Goal: Task Accomplishment & Management: Use online tool/utility

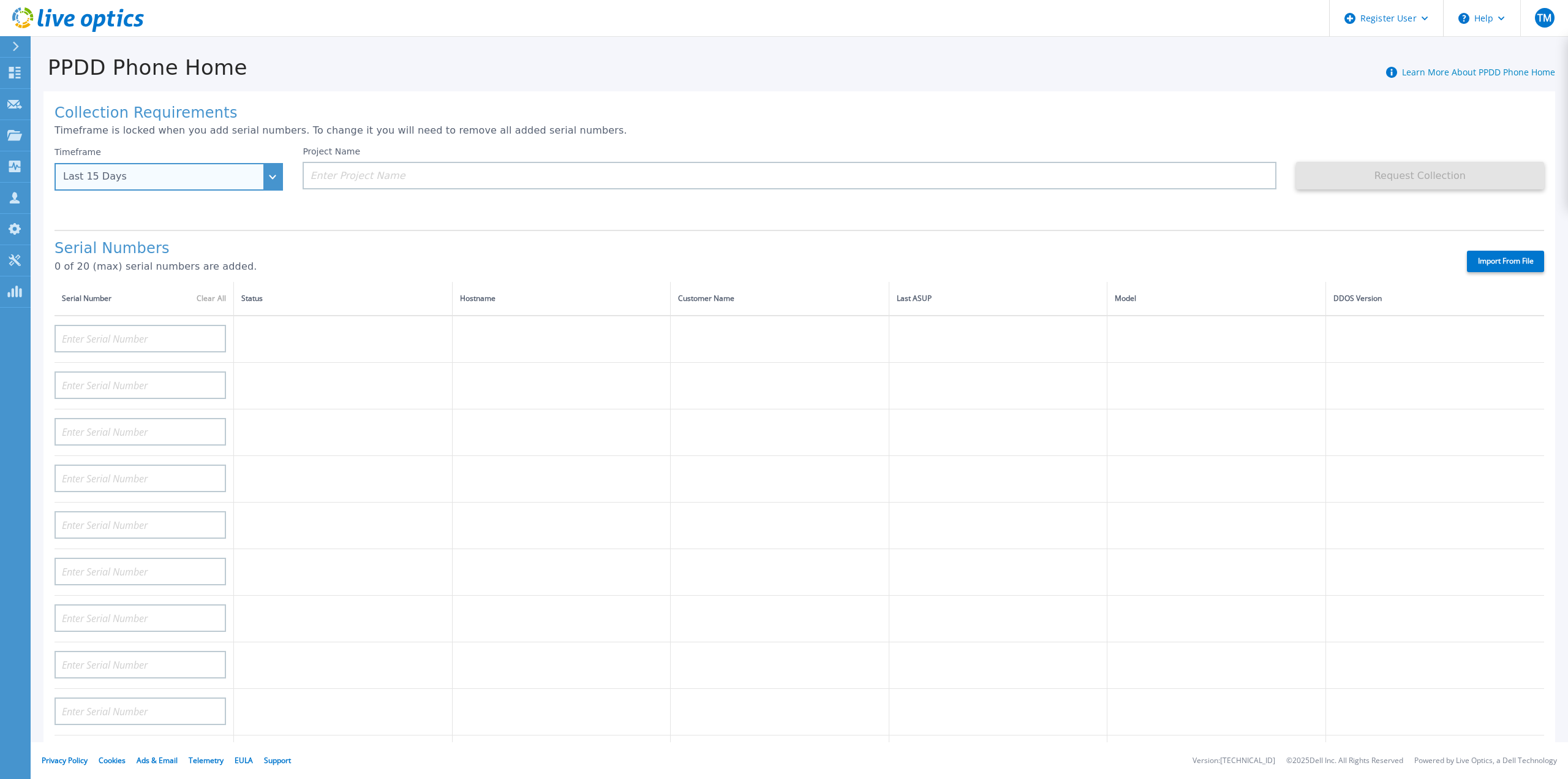
click at [269, 184] on div "Last 15 Days" at bounding box center [169, 176] width 228 height 28
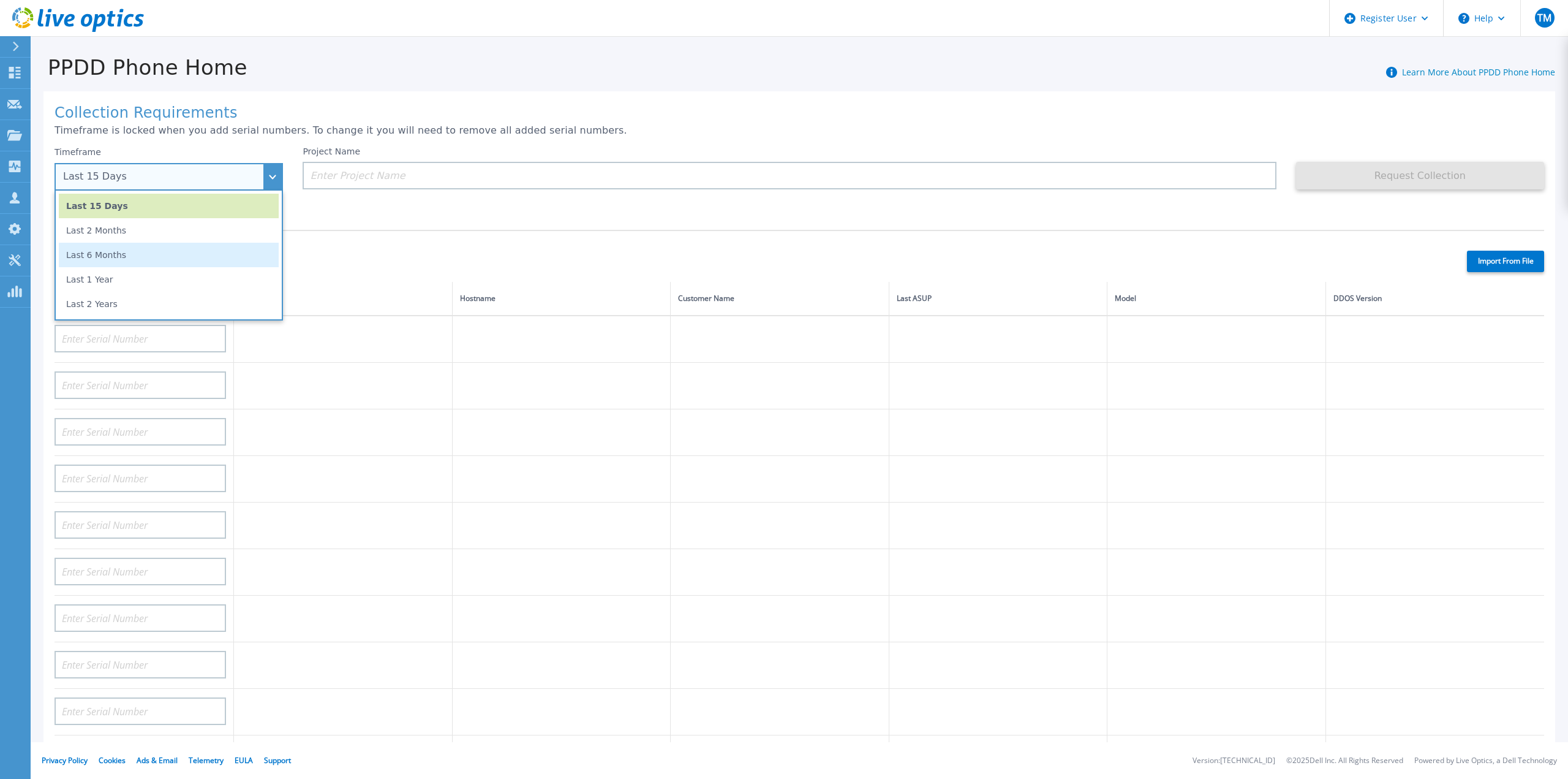
click at [176, 256] on li "Last 6 Months" at bounding box center [168, 254] width 220 height 25
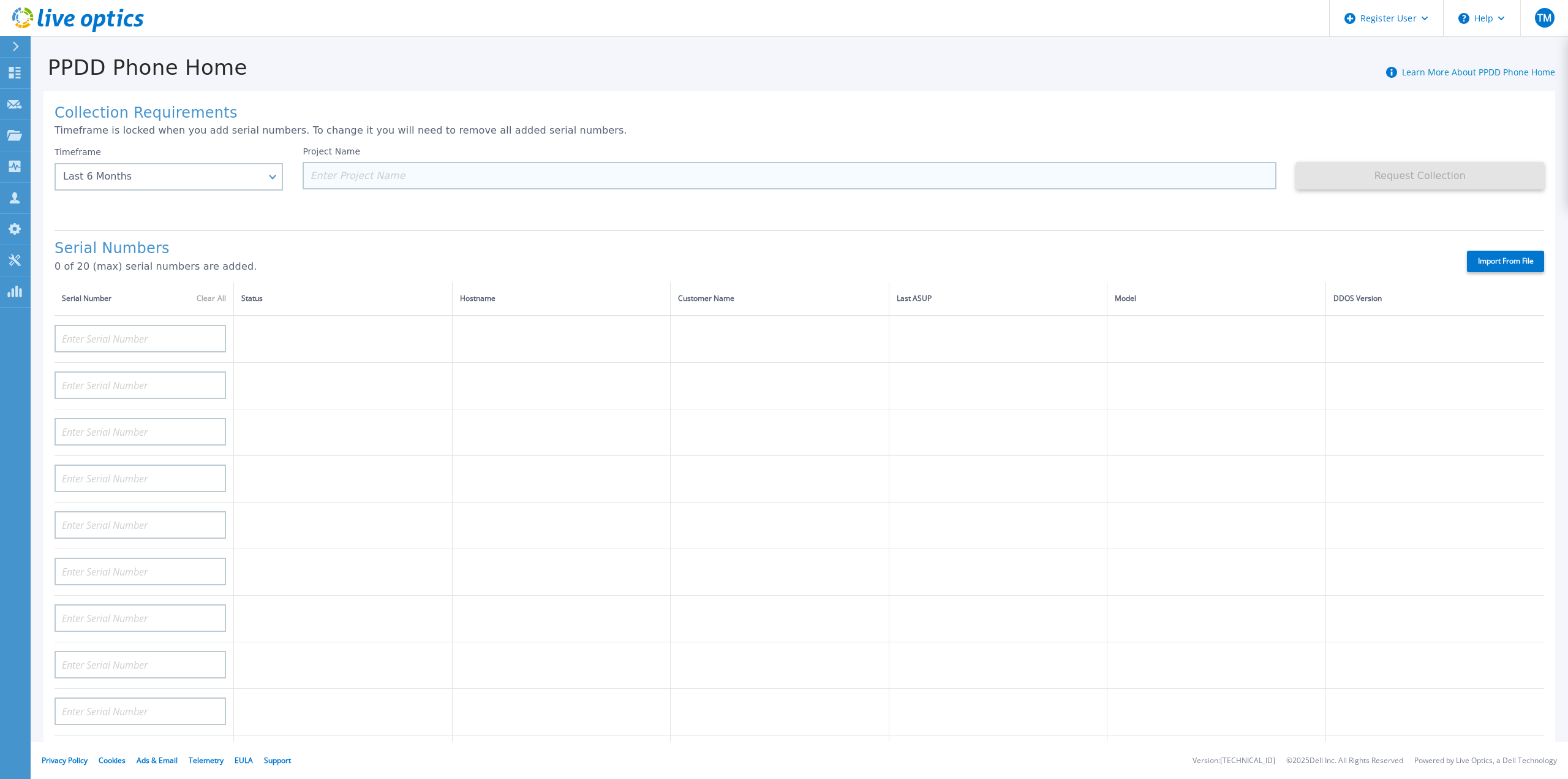
click at [368, 164] on input at bounding box center [789, 176] width 973 height 28
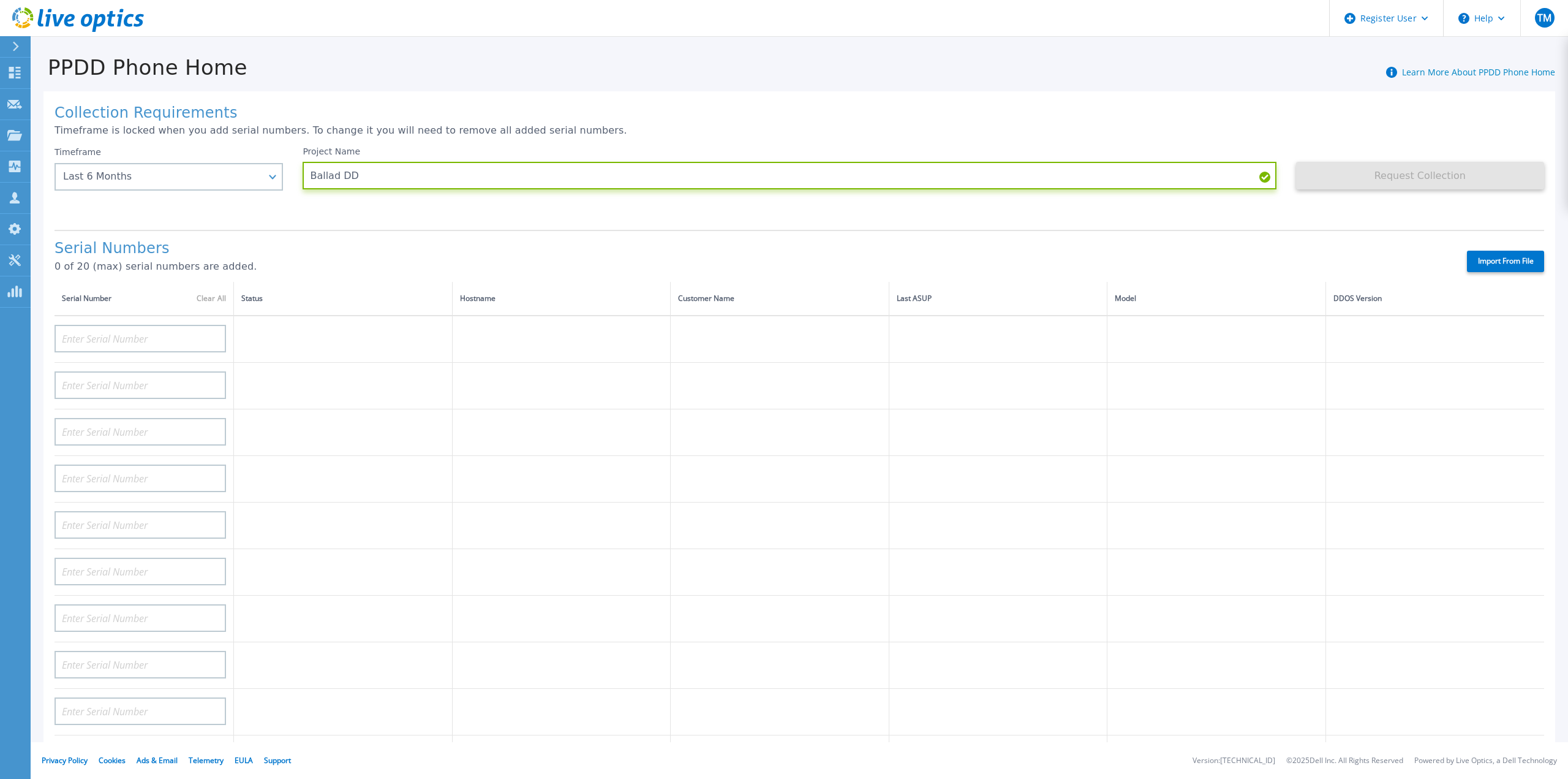
type input "Ballad DD"
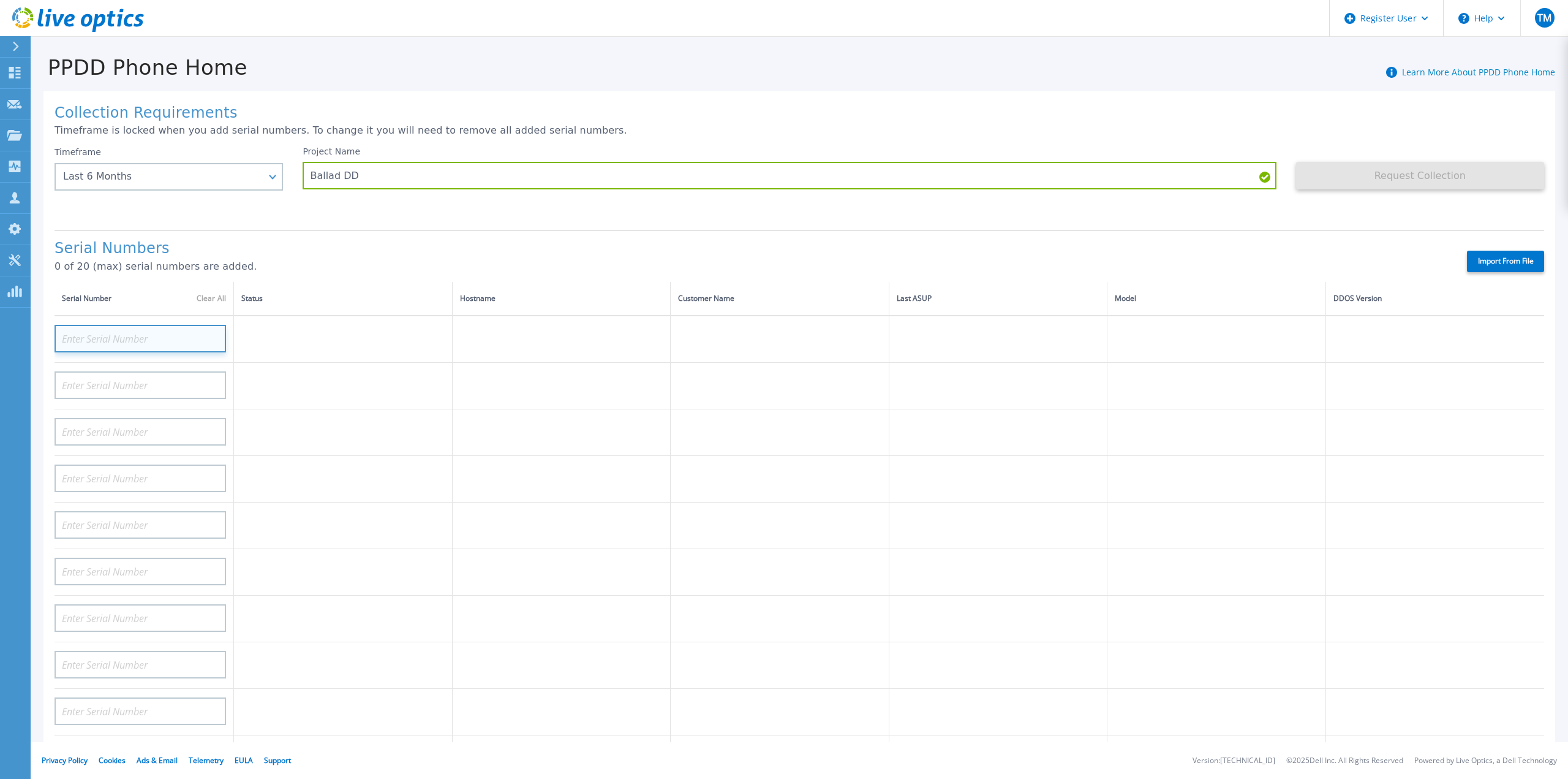
click at [151, 329] on input at bounding box center [140, 338] width 172 height 28
paste input "APX00224808380"
type input "APX00224808380"
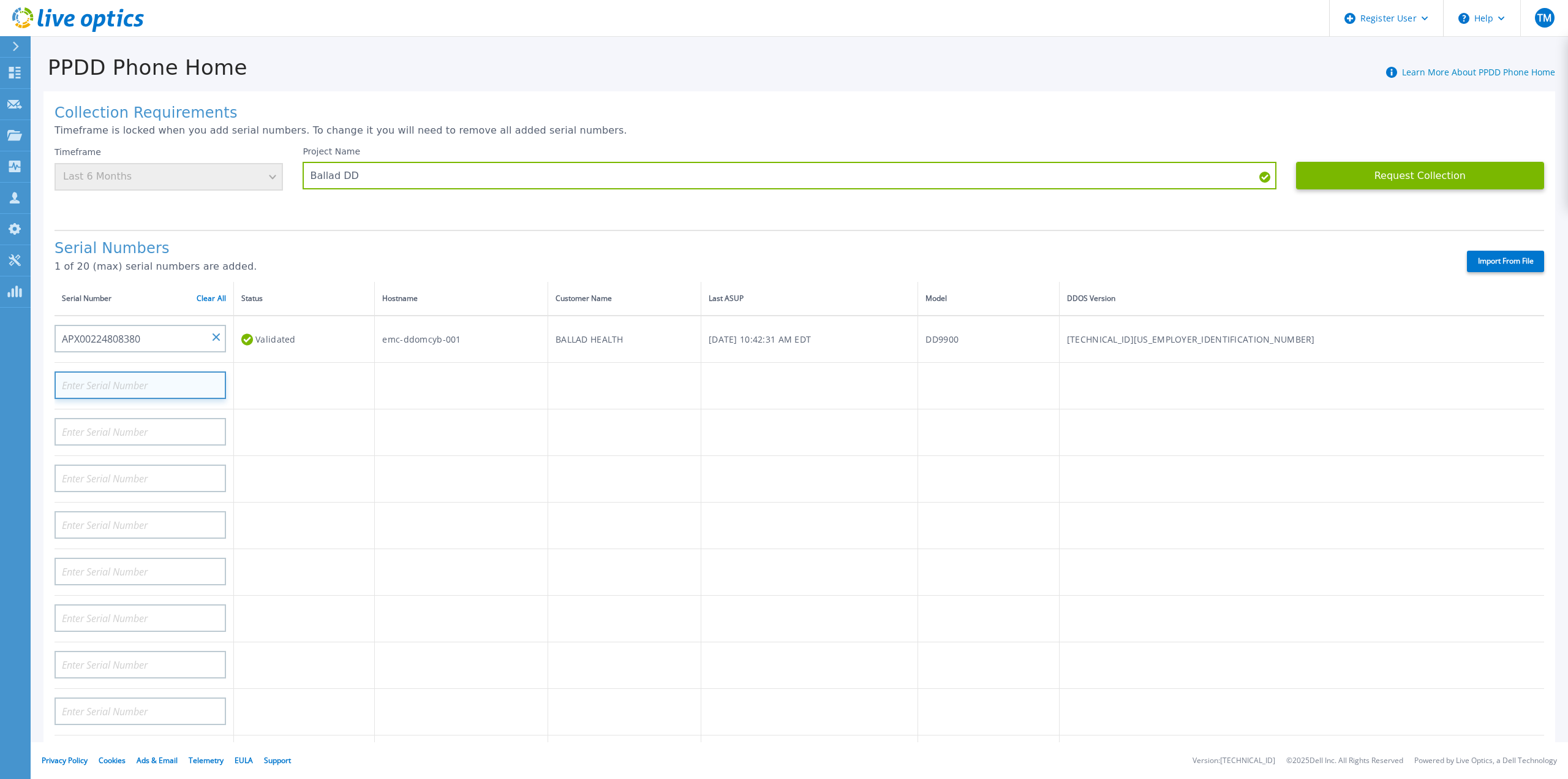
click at [162, 371] on input at bounding box center [140, 385] width 172 height 28
paste input "APX00223309018"
type input "APX00223309018"
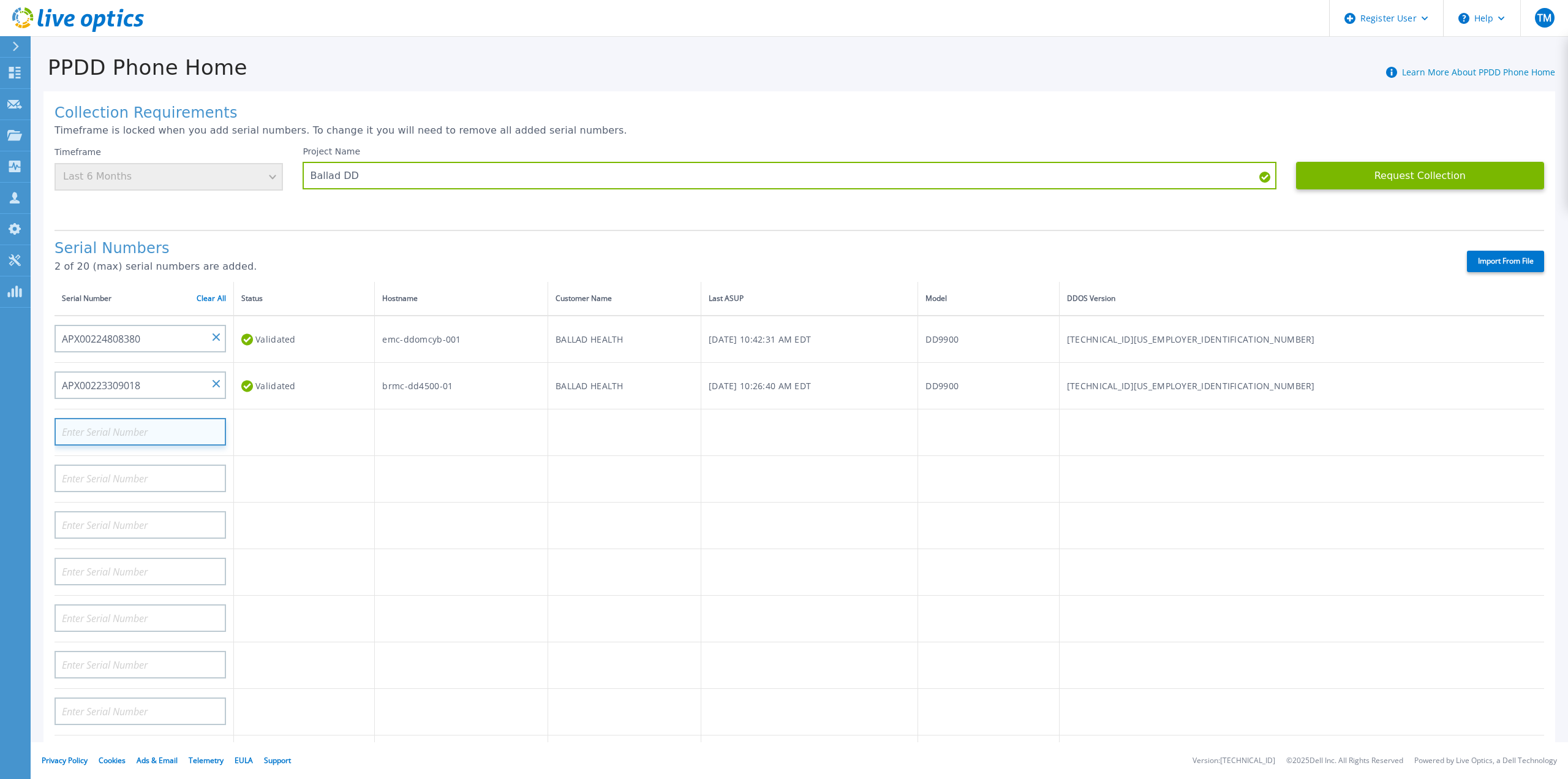
click at [155, 418] on input at bounding box center [140, 432] width 172 height 28
paste input "APX00223307511"
type input "APX00223307511"
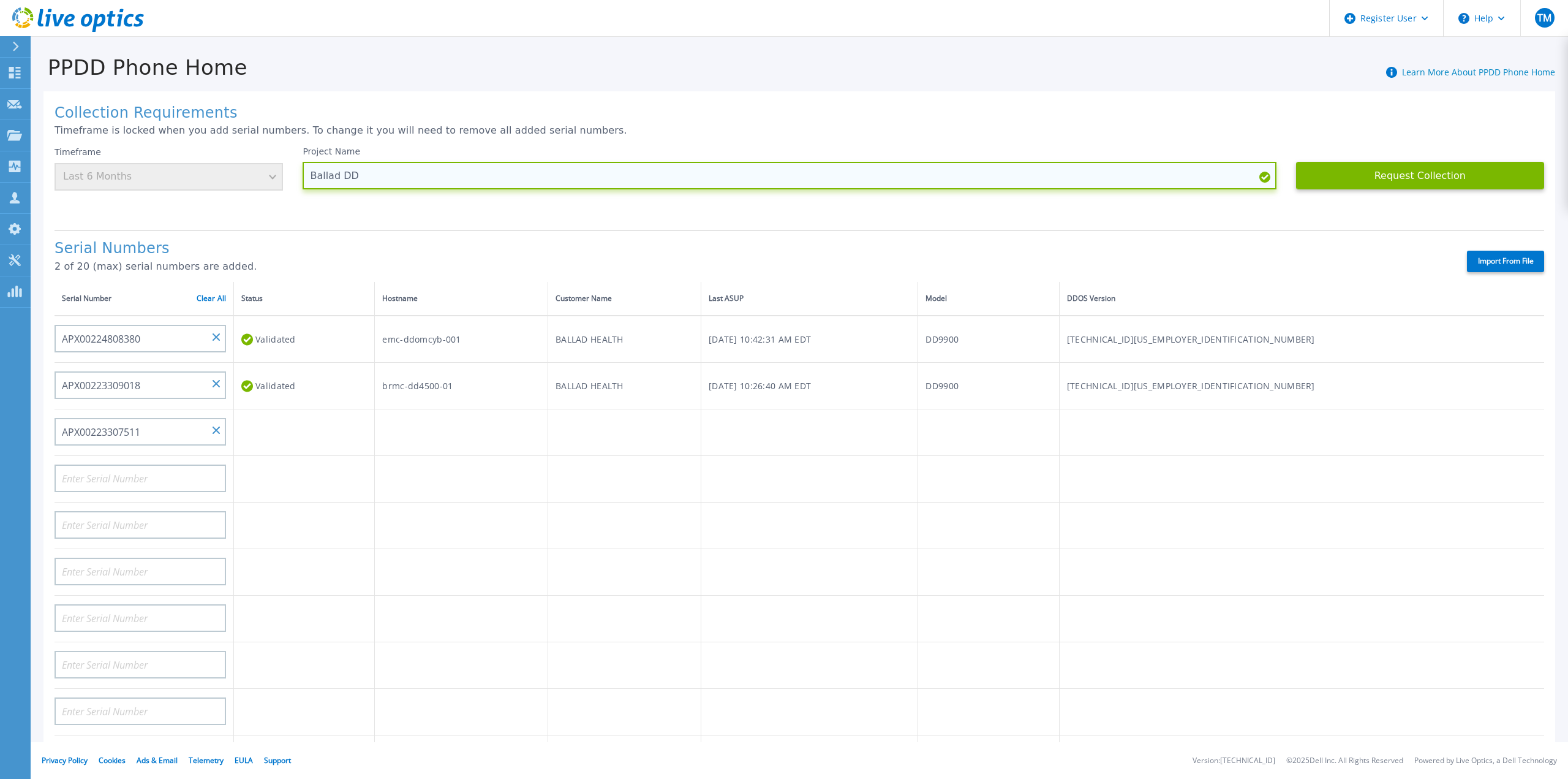
click at [428, 172] on input "Ballad DD" at bounding box center [789, 176] width 973 height 28
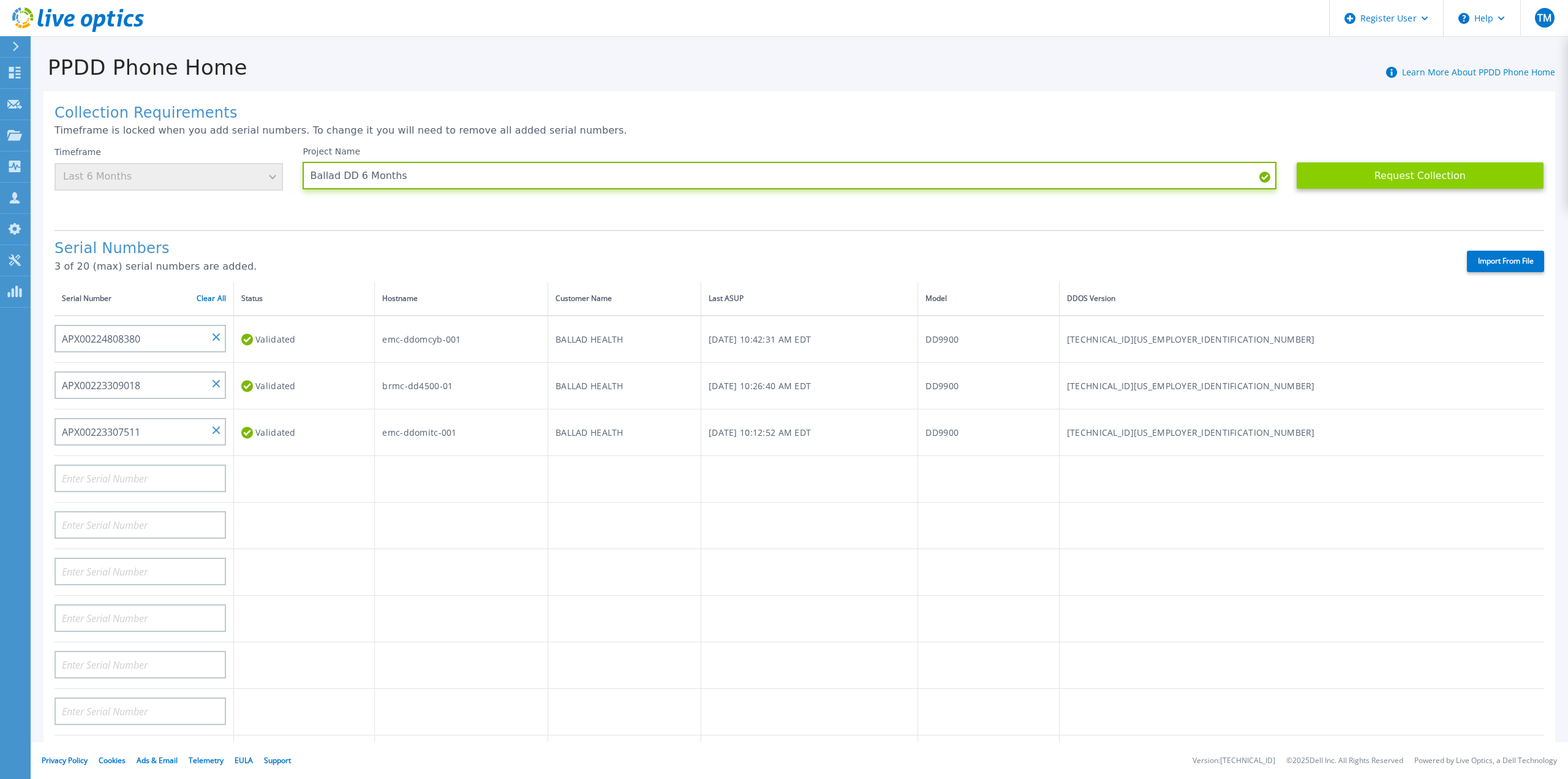
type input "Ballad DD 6 Months"
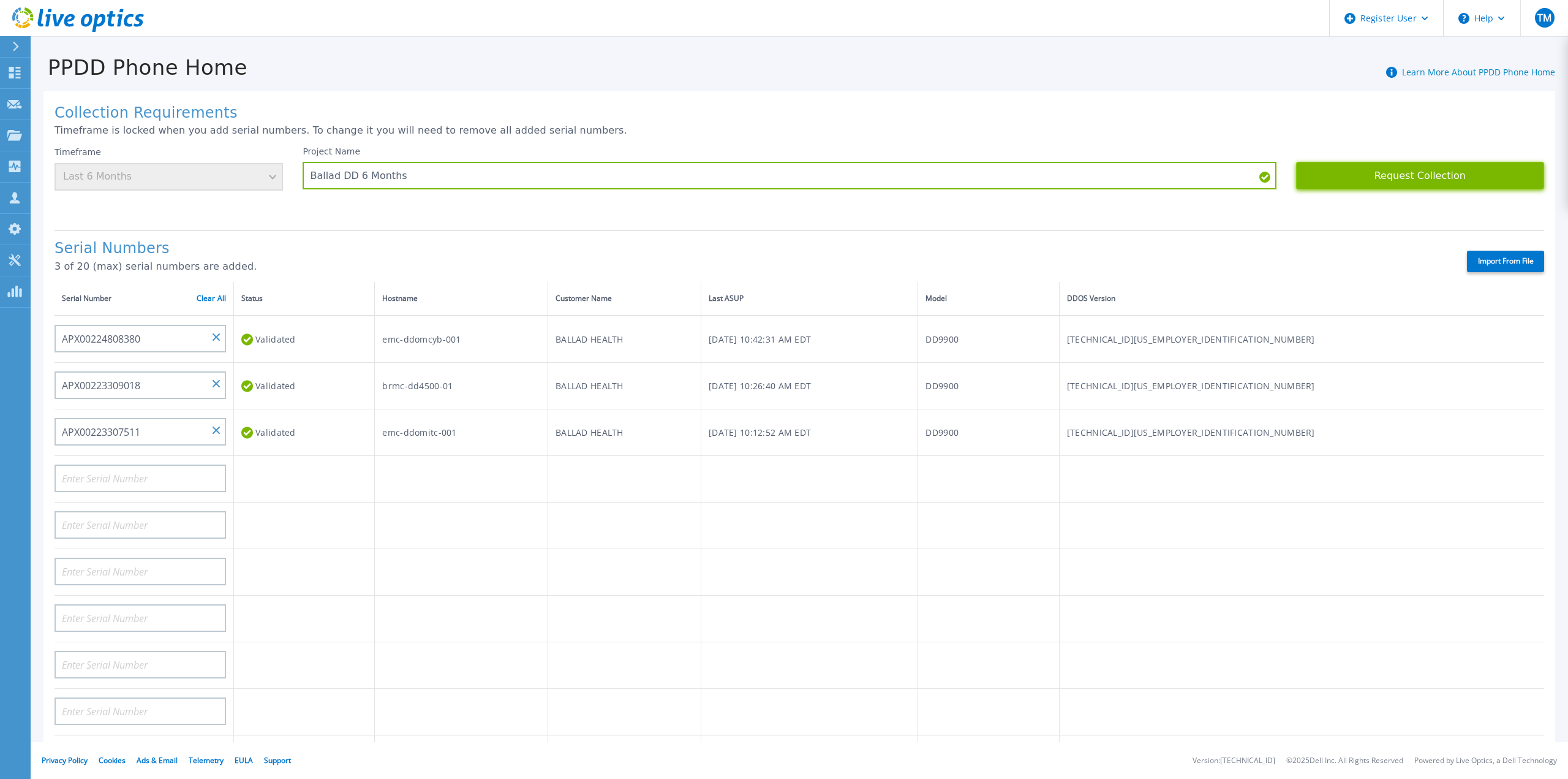
click at [1438, 176] on button "Request Collection" at bounding box center [1419, 176] width 248 height 28
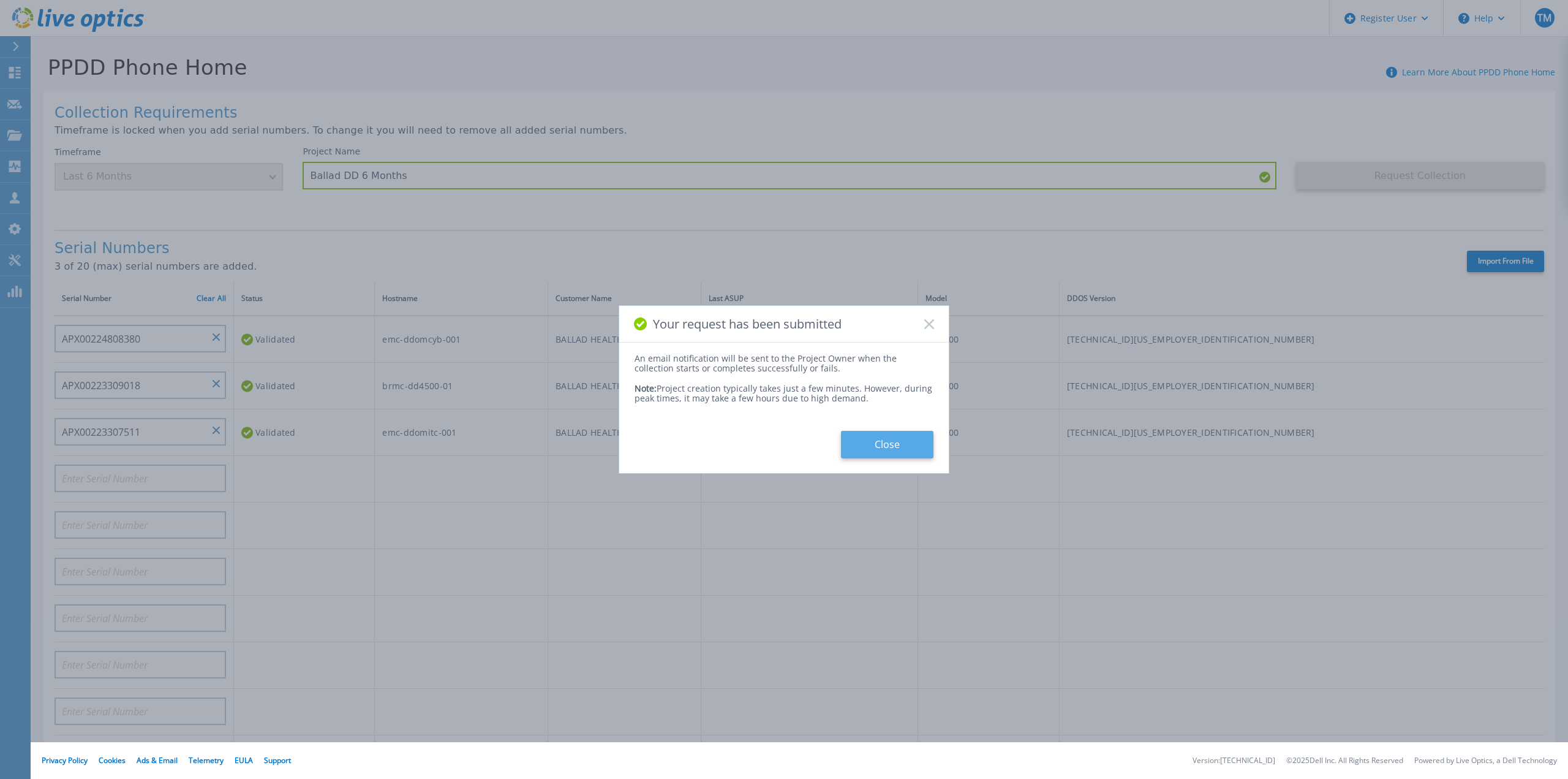
click at [876, 440] on button "Close" at bounding box center [887, 444] width 92 height 28
